Goal: Task Accomplishment & Management: Use online tool/utility

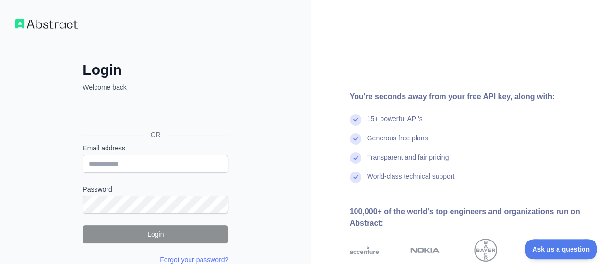
drag, startPoint x: 0, startPoint y: 0, endPoint x: 410, endPoint y: 34, distance: 410.9
click at [410, 34] on div "You're seconds away from your free API key, along with: 15+ powerful API's Gene…" at bounding box center [459, 183] width 296 height 366
click at [147, 162] on input "Email address" at bounding box center [155, 164] width 146 height 18
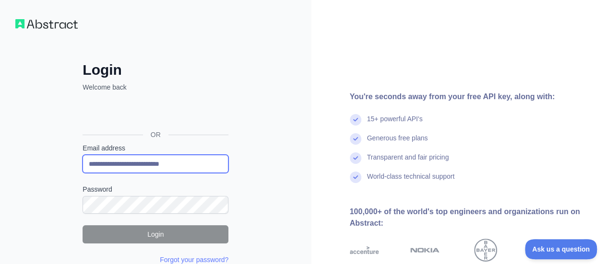
type input "**********"
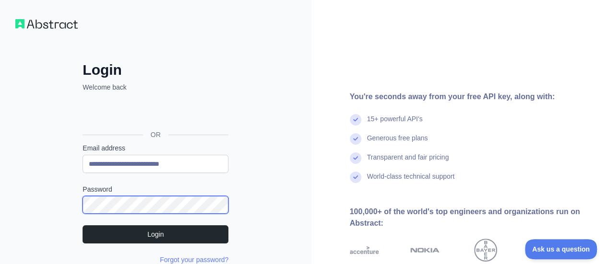
scroll to position [58, 0]
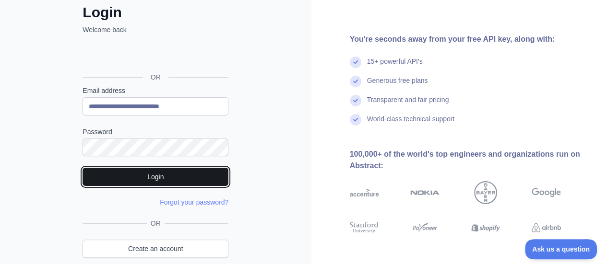
click at [138, 179] on button "Login" at bounding box center [155, 177] width 146 height 18
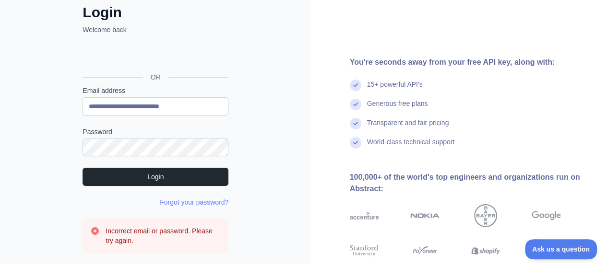
scroll to position [103, 0]
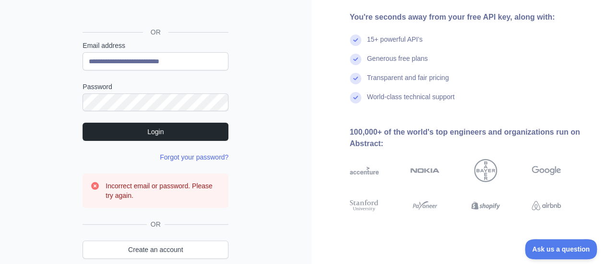
click at [194, 156] on link "Forgot your password?" at bounding box center [194, 157] width 69 height 8
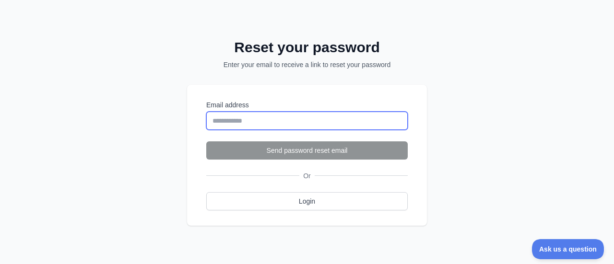
click at [296, 115] on input "Email address" at bounding box center [306, 121] width 201 height 18
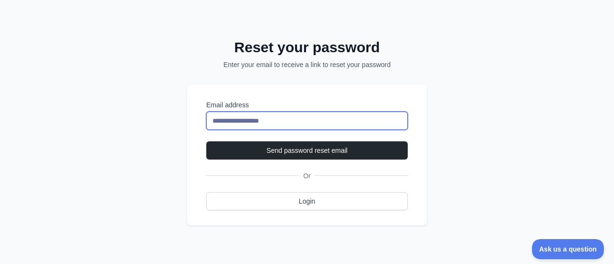
type input "**********"
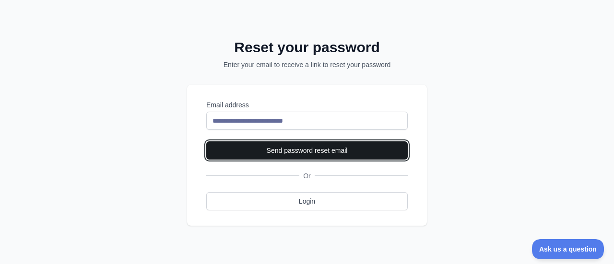
click at [298, 145] on button "Send password reset email" at bounding box center [306, 150] width 201 height 18
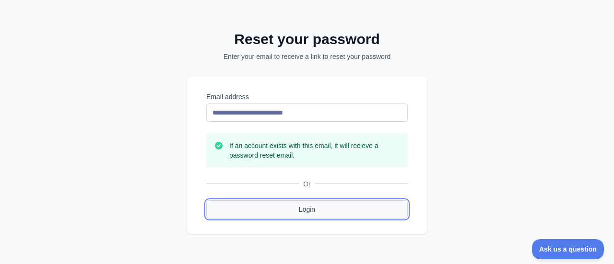
click at [289, 207] on link "Login" at bounding box center [306, 209] width 201 height 18
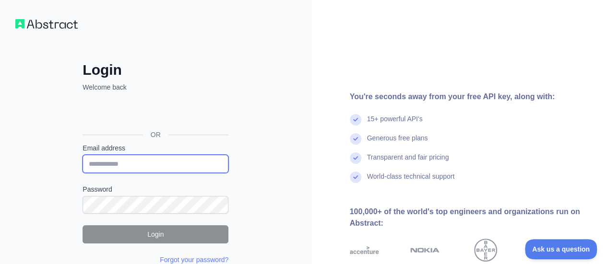
click at [174, 165] on input "Email address" at bounding box center [155, 164] width 146 height 18
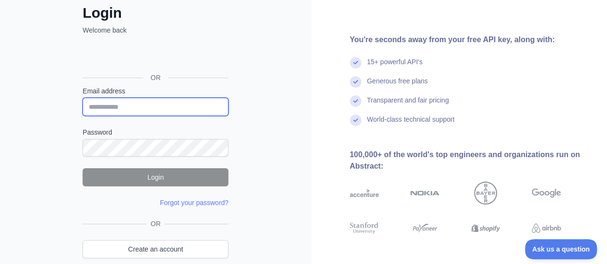
scroll to position [100, 0]
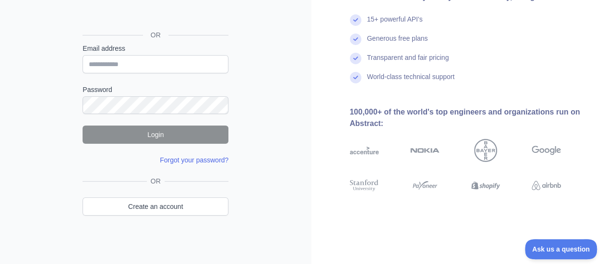
click at [192, 157] on link "Forgot your password?" at bounding box center [194, 160] width 69 height 8
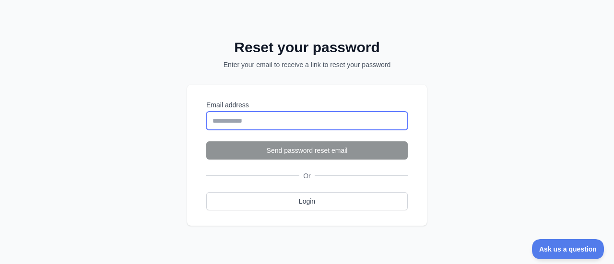
click at [258, 127] on input "Email address" at bounding box center [306, 121] width 201 height 18
type input "**********"
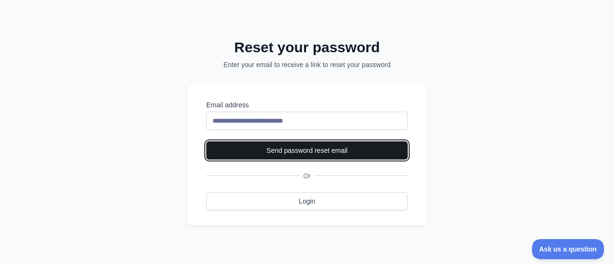
click at [283, 146] on button "Send password reset email" at bounding box center [306, 150] width 201 height 18
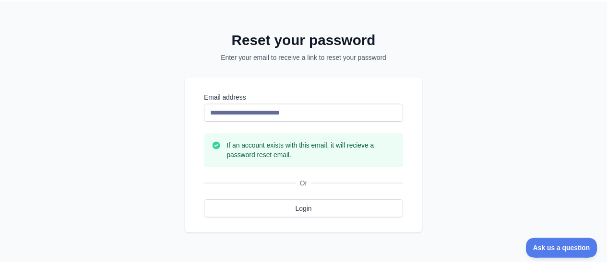
scroll to position [82, 0]
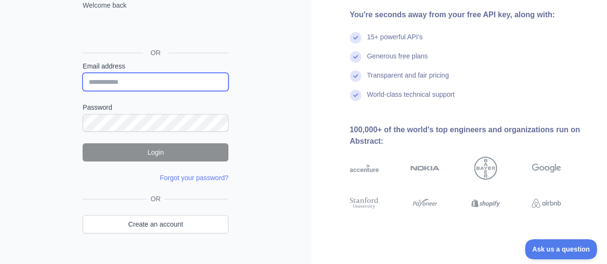
click at [122, 77] on input "Email address" at bounding box center [155, 82] width 146 height 18
type input "**********"
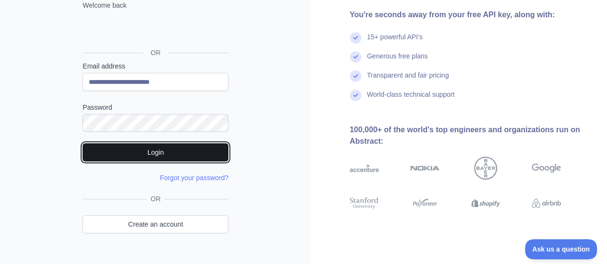
click at [145, 156] on button "Login" at bounding box center [155, 152] width 146 height 18
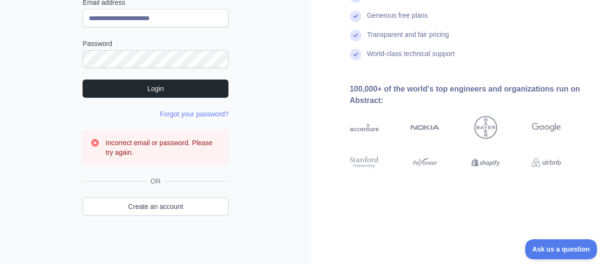
scroll to position [0, 0]
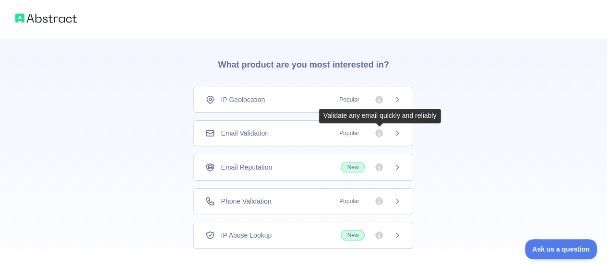
scroll to position [25, 0]
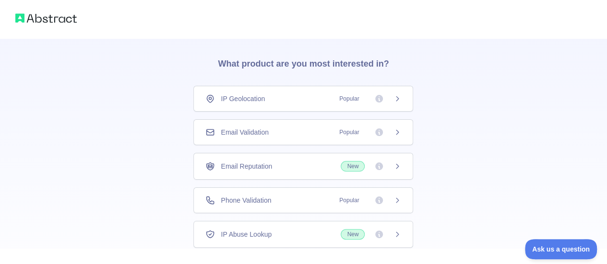
click at [354, 164] on span "New" at bounding box center [352, 166] width 24 height 11
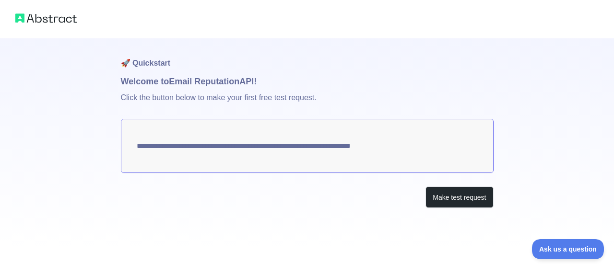
click at [370, 153] on textarea "**********" at bounding box center [307, 146] width 373 height 54
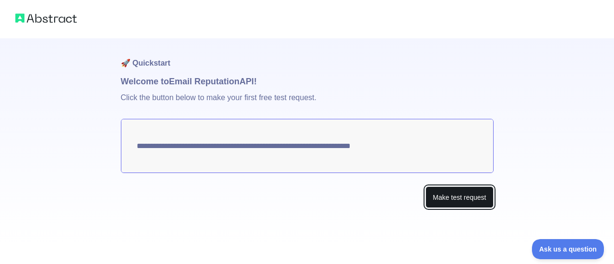
click at [450, 195] on button "Make test request" at bounding box center [459, 198] width 68 height 22
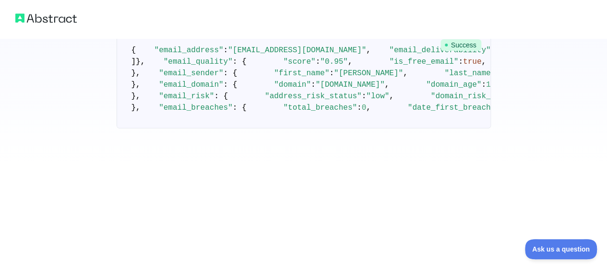
scroll to position [148, 0]
